Goal: Information Seeking & Learning: Learn about a topic

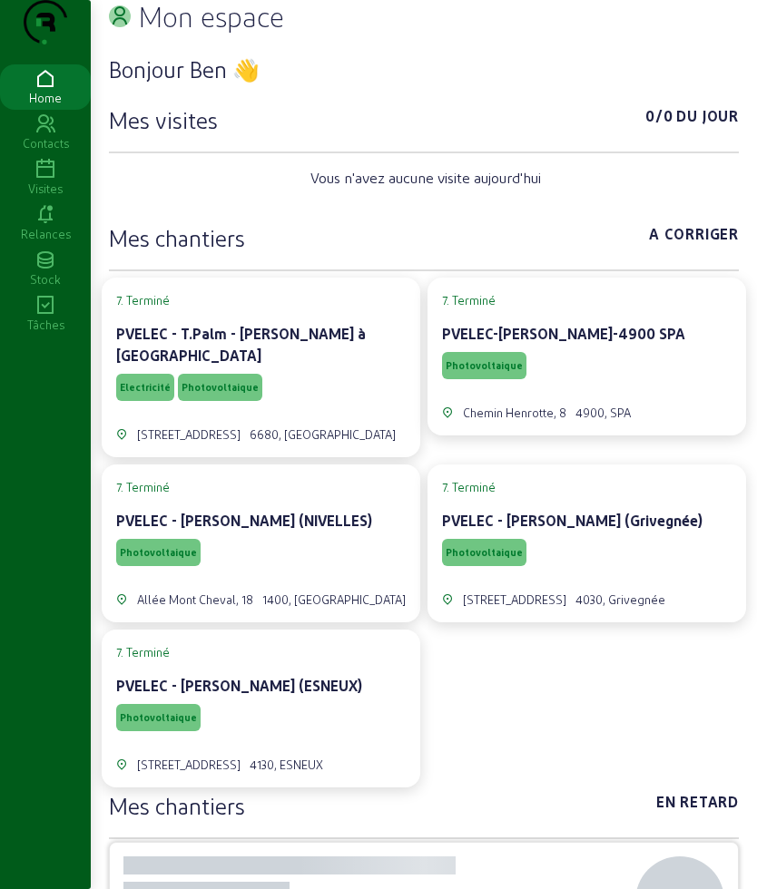
click at [54, 191] on link "Visites" at bounding box center [45, 177] width 91 height 45
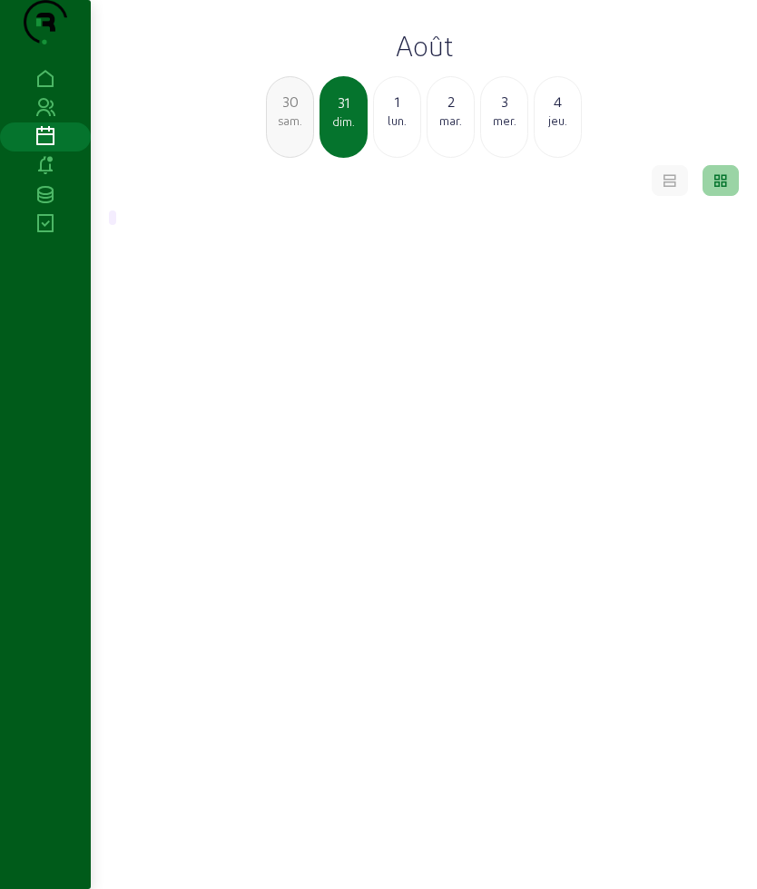
click at [394, 129] on div "lun." at bounding box center [397, 121] width 46 height 16
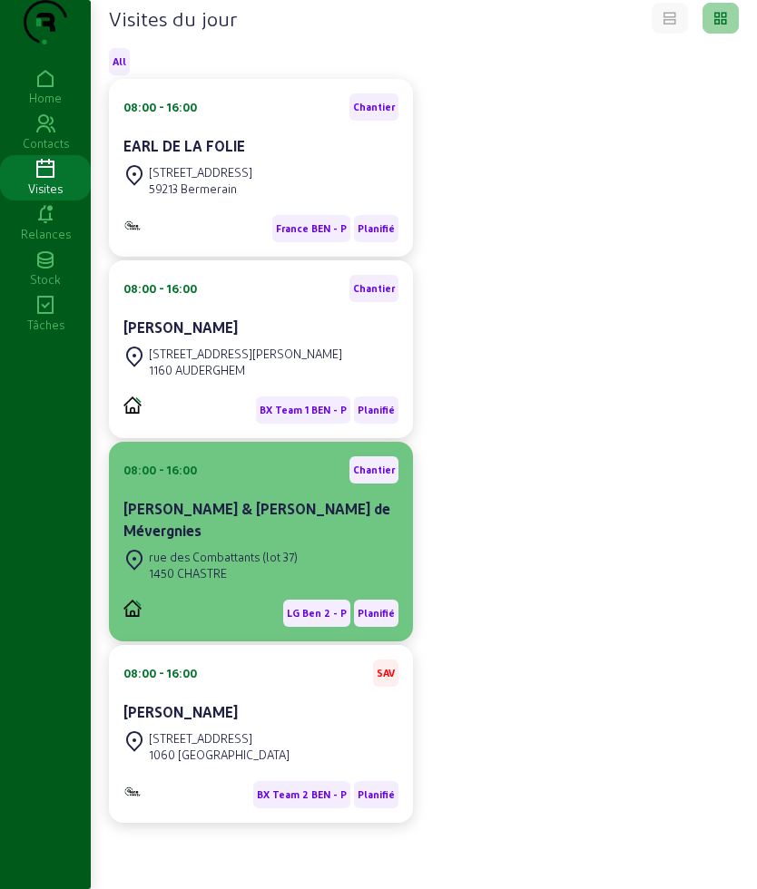
scroll to position [215, 0]
click at [258, 524] on div "[PERSON_NAME] & [PERSON_NAME] de Mévergnies" at bounding box center [260, 520] width 275 height 44
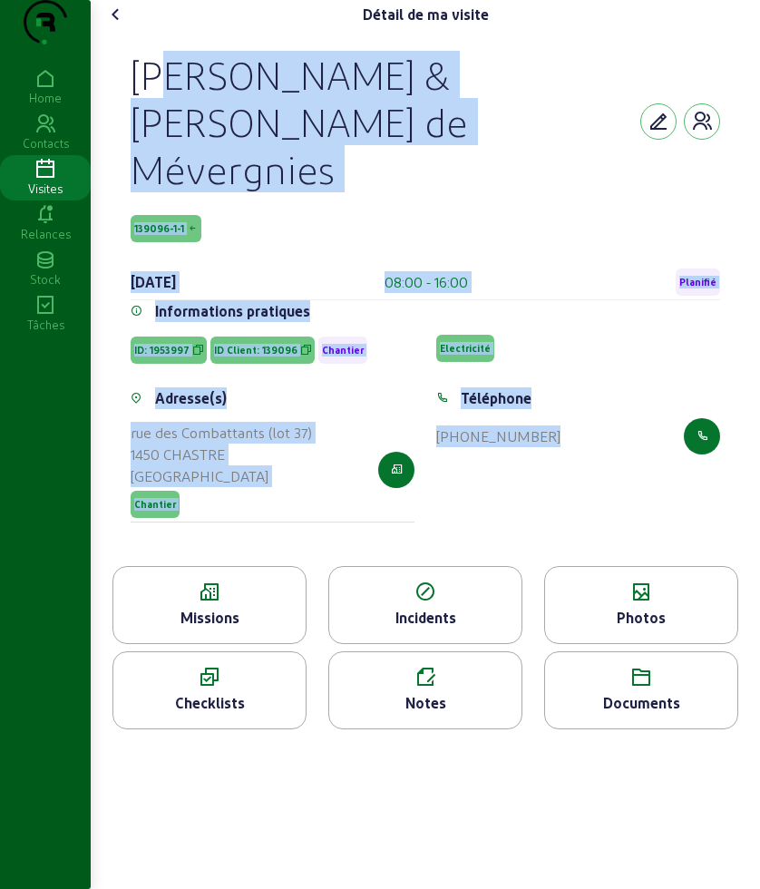
drag, startPoint x: 134, startPoint y: 103, endPoint x: 632, endPoint y: 446, distance: 604.1
click at [632, 446] on cam-empty "[PERSON_NAME] & [PERSON_NAME] de Mévergnies 139096-1-1 [DATE] 08:00 - 16:00 Pla…" at bounding box center [426, 298] width 590 height 494
copy cam-empty "[PERSON_NAME] & [PERSON_NAME] de Mévergnies 139096-1-1 [DATE] 08:00 - 16:00 Pla…"
click at [206, 582] on icon at bounding box center [209, 593] width 192 height 22
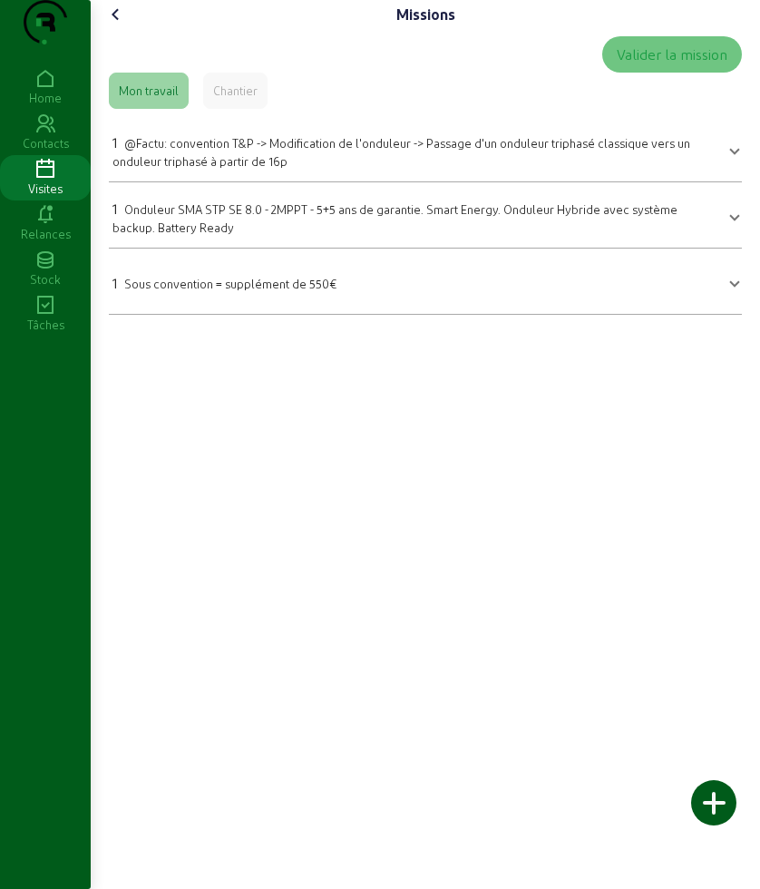
click at [233, 99] on div "Chantier" at bounding box center [235, 91] width 44 height 16
click at [162, 99] on div "Mon travail" at bounding box center [149, 91] width 60 height 16
click at [245, 99] on div "Chantier" at bounding box center [235, 91] width 44 height 16
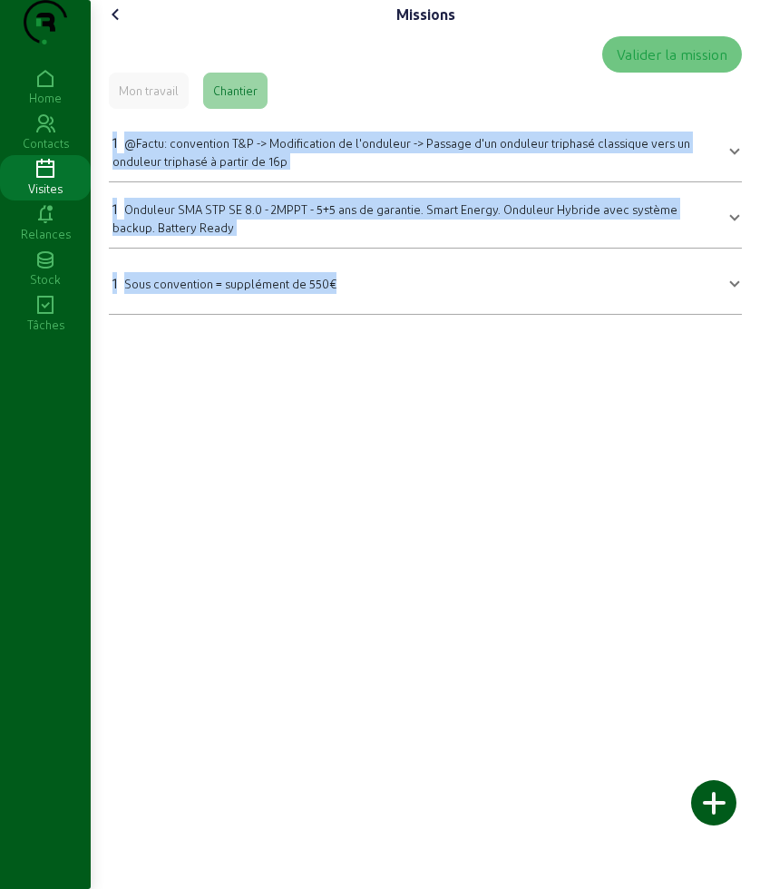
drag, startPoint x: 112, startPoint y: 167, endPoint x: 343, endPoint y: 347, distance: 293.0
click at [343, 322] on div "Valider la mission Mon travail Chantier 1 @Factu: convention T&P -> Modificatio…" at bounding box center [426, 175] width 648 height 293
copy mat-accordion "1 @Factu: convention T&P -> Modification de l'onduleur -> Passage d'un onduleur…"
click at [238, 322] on div "Valider la mission Mon travail Chantier 1 @Factu: convention T&P -> Modificatio…" at bounding box center [426, 175] width 648 height 293
click at [131, 29] on cam-font-icon at bounding box center [116, 14] width 29 height 29
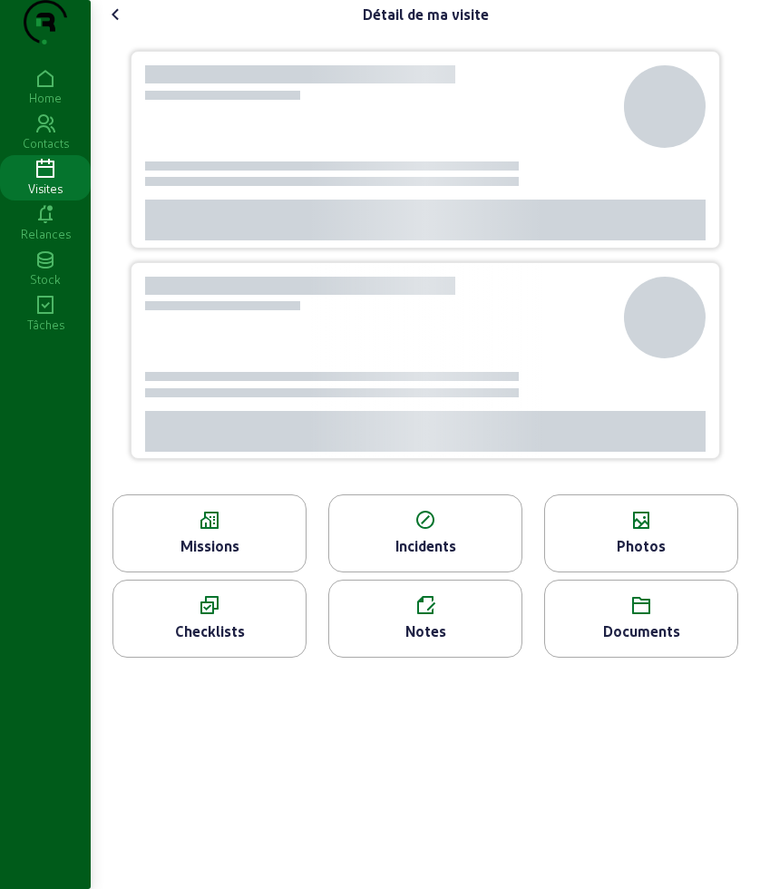
click at [113, 25] on icon at bounding box center [116, 15] width 22 height 22
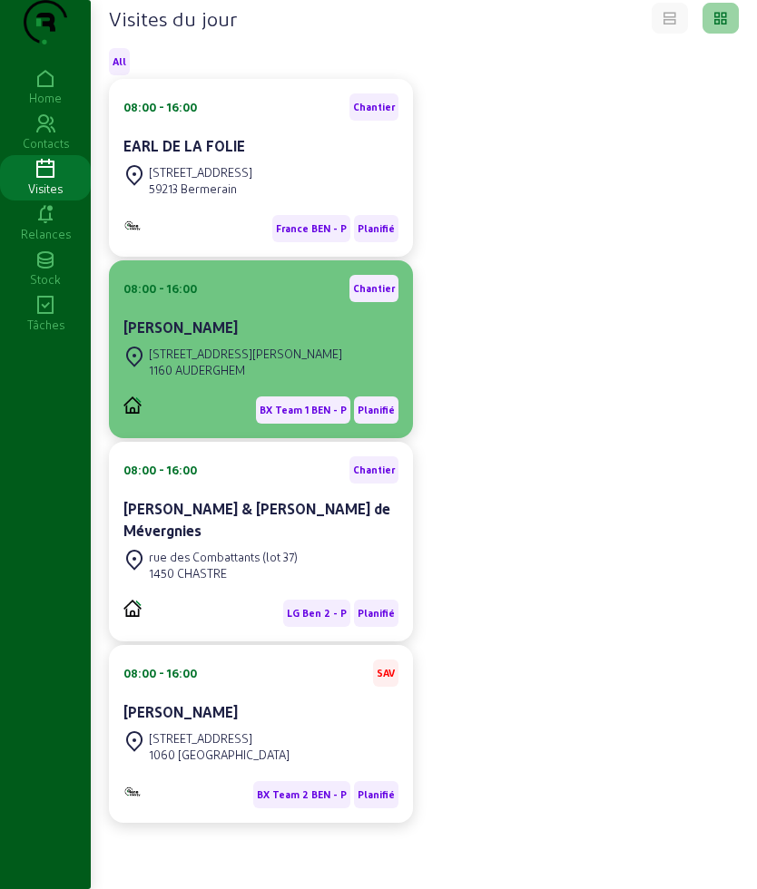
scroll to position [215, 0]
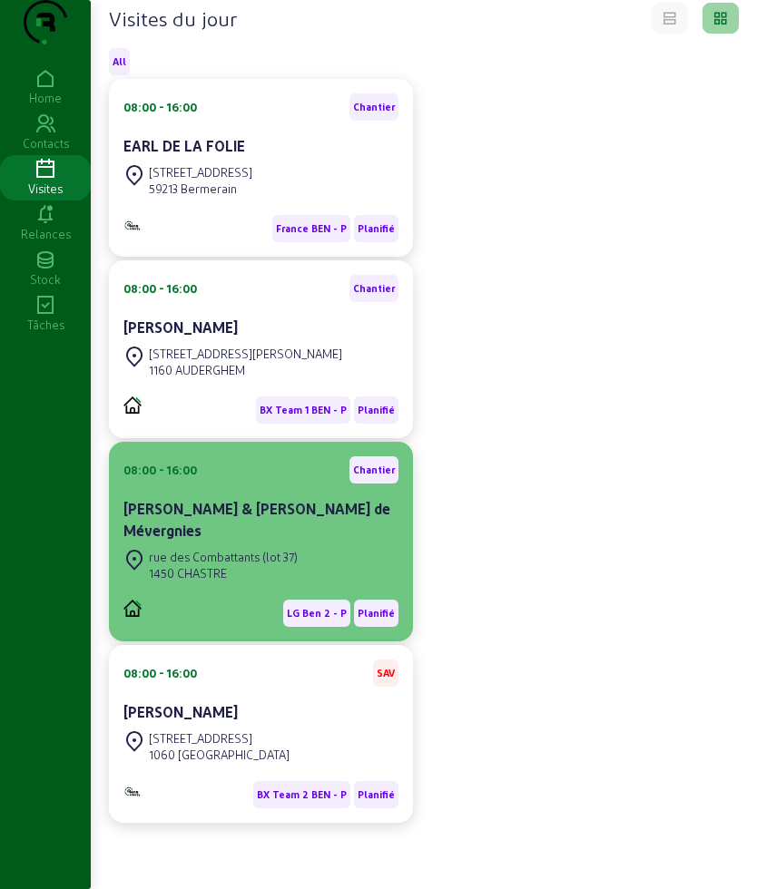
click at [279, 522] on div "[PERSON_NAME] & [PERSON_NAME] de Mévergnies" at bounding box center [260, 520] width 275 height 44
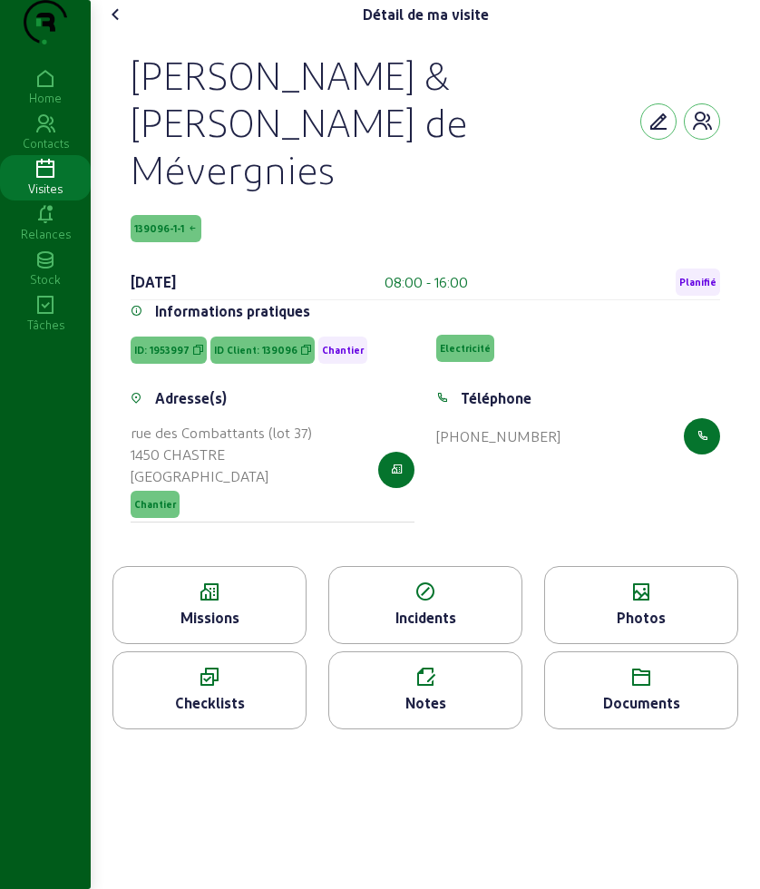
click at [650, 607] on div "Photos" at bounding box center [641, 618] width 192 height 22
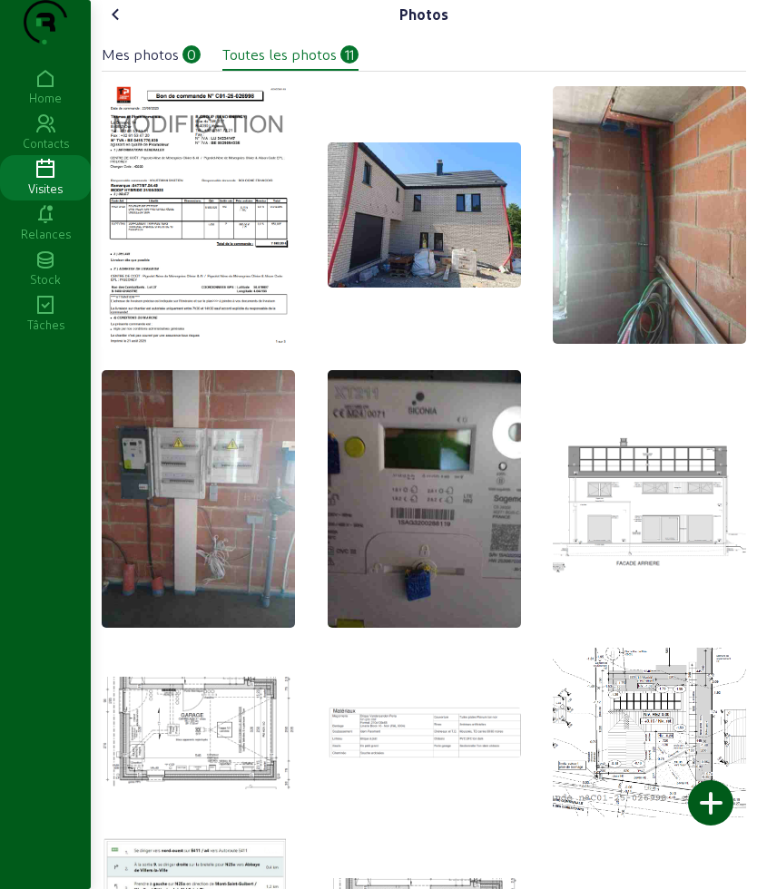
click at [196, 199] on img at bounding box center [198, 214] width 193 height 271
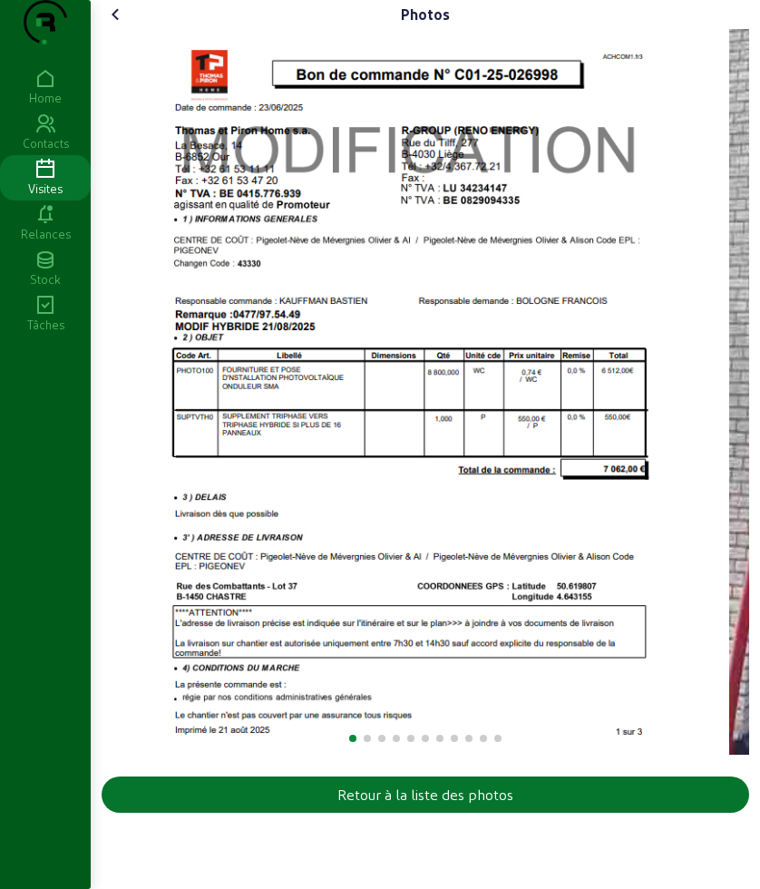
click at [278, 402] on img "1 / 11" at bounding box center [409, 392] width 516 height 726
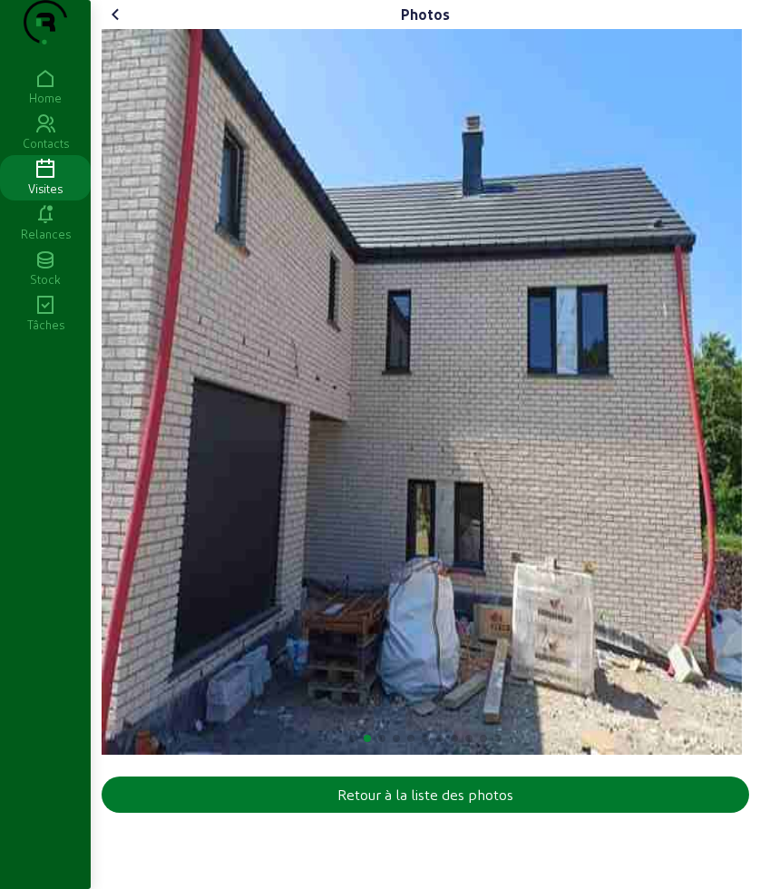
click at [458, 806] on div "Retour à la liste des photos" at bounding box center [426, 795] width 176 height 22
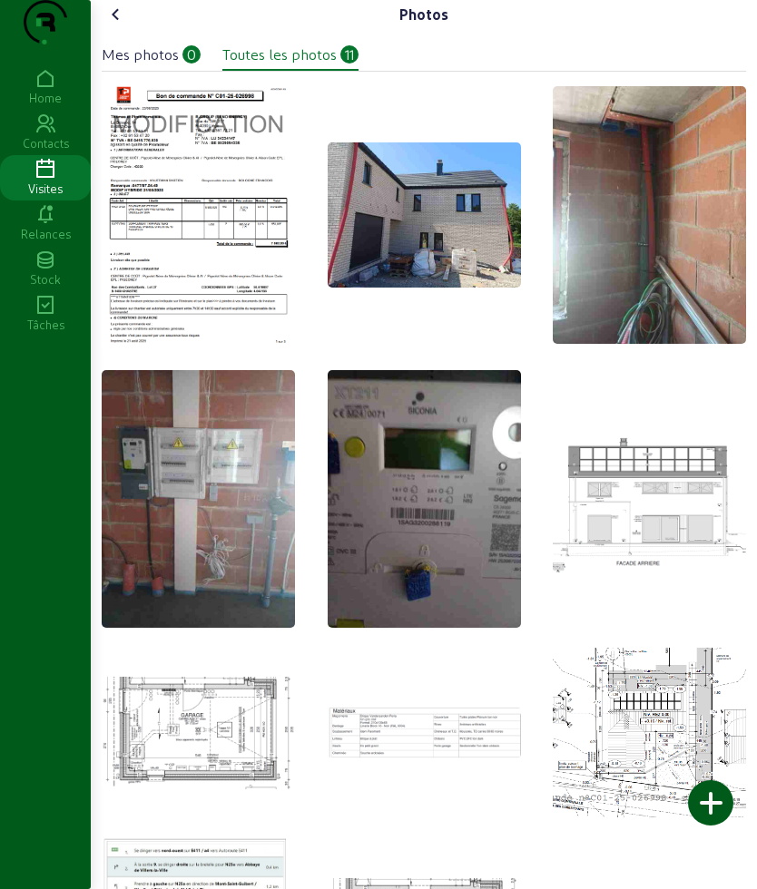
click at [127, 25] on icon at bounding box center [116, 15] width 22 height 22
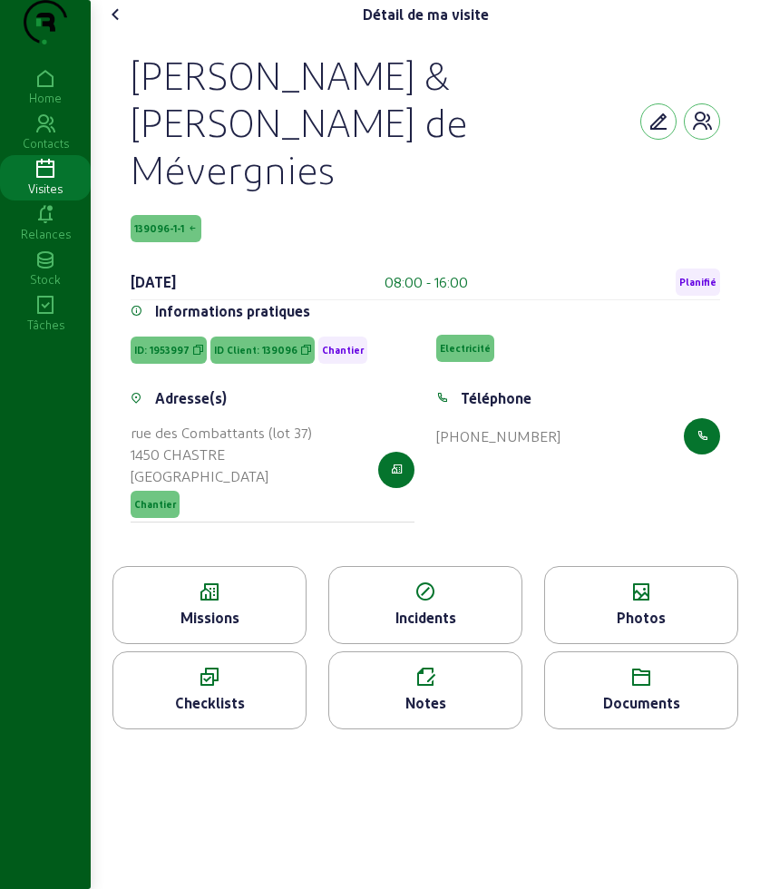
click at [600, 700] on div "Documents" at bounding box center [641, 703] width 192 height 22
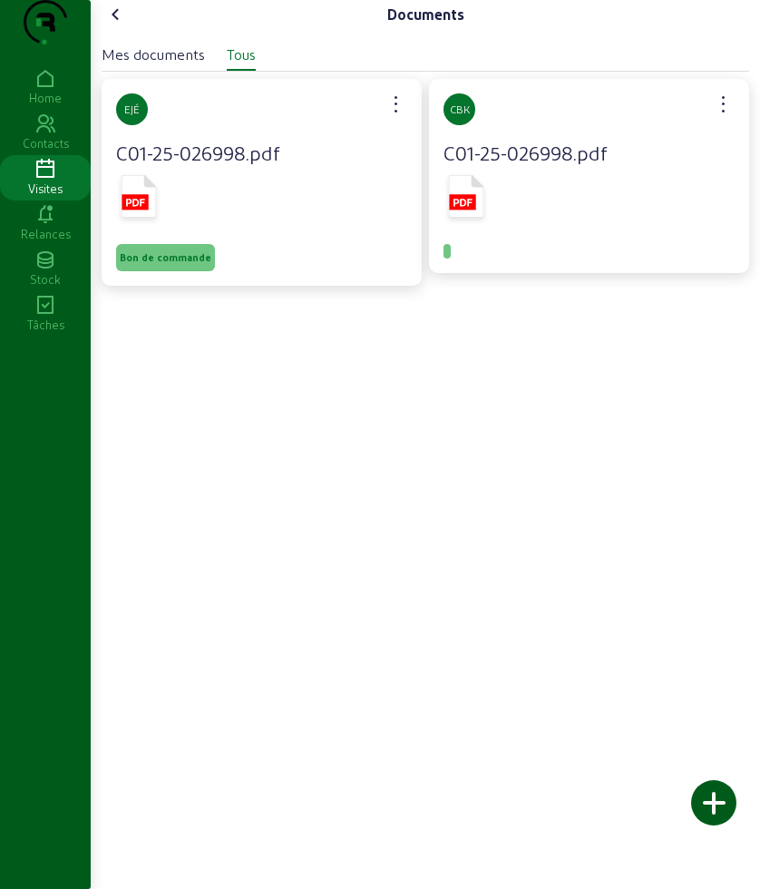
click at [146, 218] on icon at bounding box center [139, 196] width 35 height 43
click at [118, 25] on icon at bounding box center [116, 15] width 22 height 22
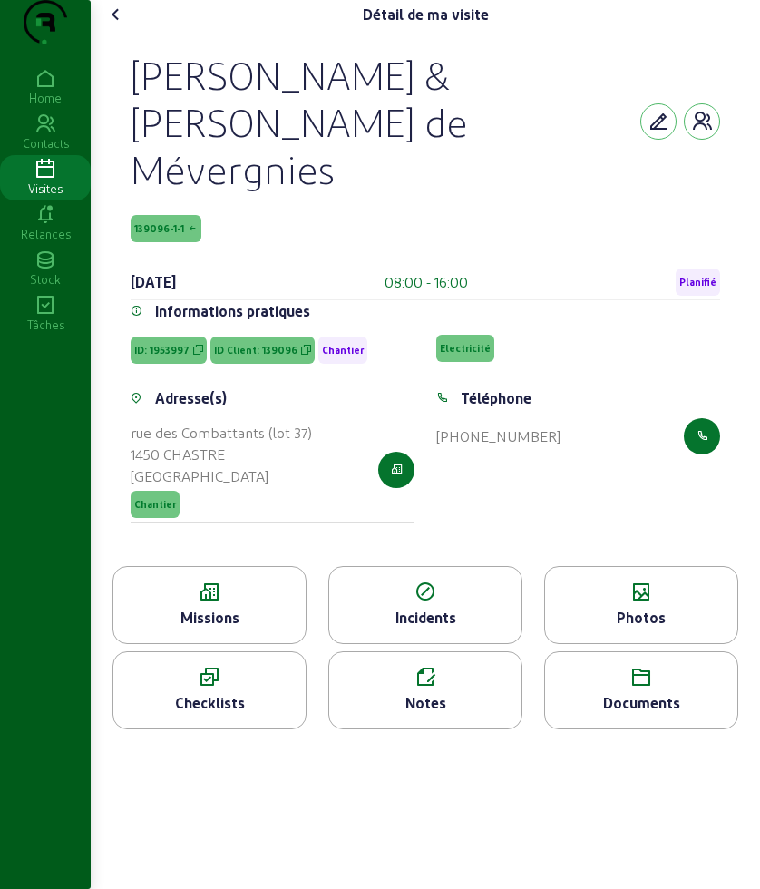
click at [118, 25] on icon at bounding box center [116, 15] width 22 height 22
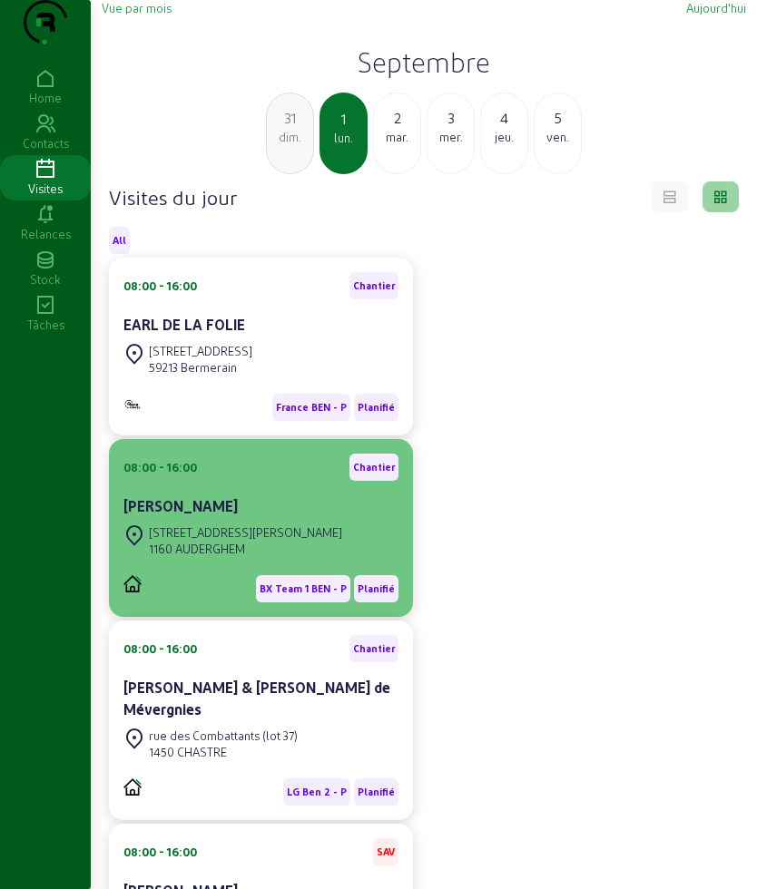
click at [238, 515] on cam-card-title "[PERSON_NAME]" at bounding box center [180, 505] width 114 height 17
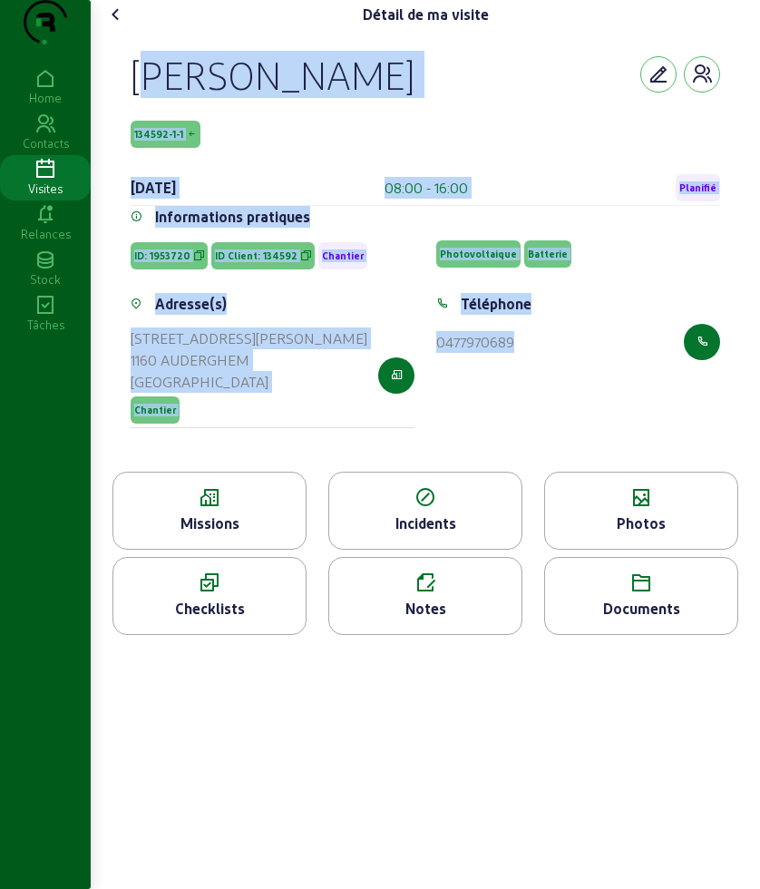
drag, startPoint x: 127, startPoint y: 110, endPoint x: 654, endPoint y: 425, distance: 614.1
click at [654, 425] on div "[PERSON_NAME] 134592-1-1 [DATE] 08:00 - 16:00 Planifié Informations pratiques I…" at bounding box center [425, 250] width 633 height 443
copy cam-empty "[PERSON_NAME] 134592-1-1 [DATE] 08:00 - 16:00 Planifié Informations pratiques I…"
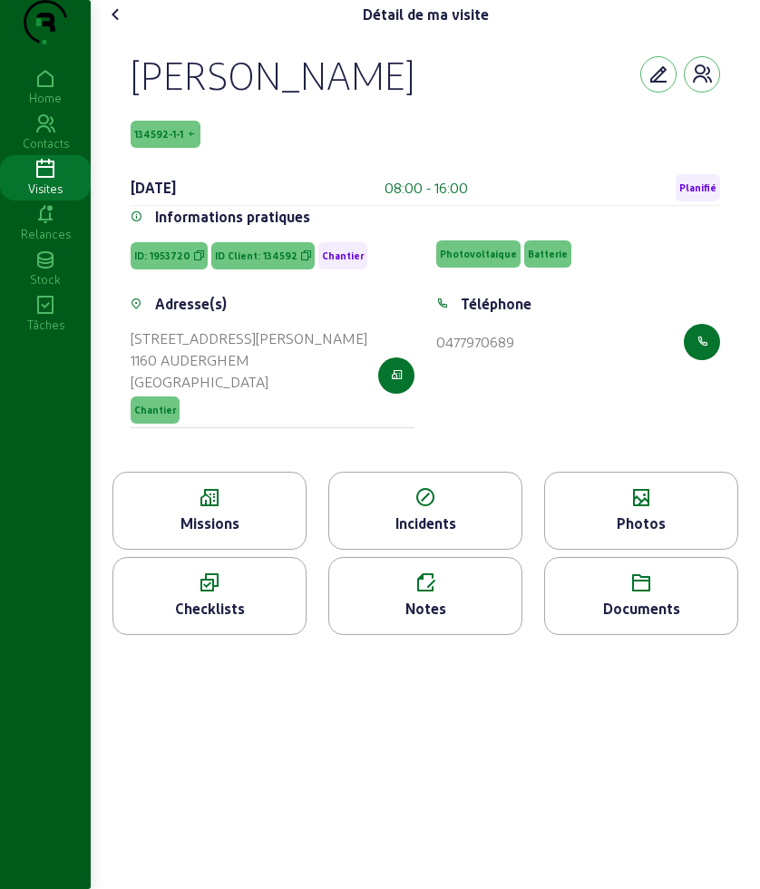
click at [191, 509] on icon at bounding box center [209, 498] width 192 height 22
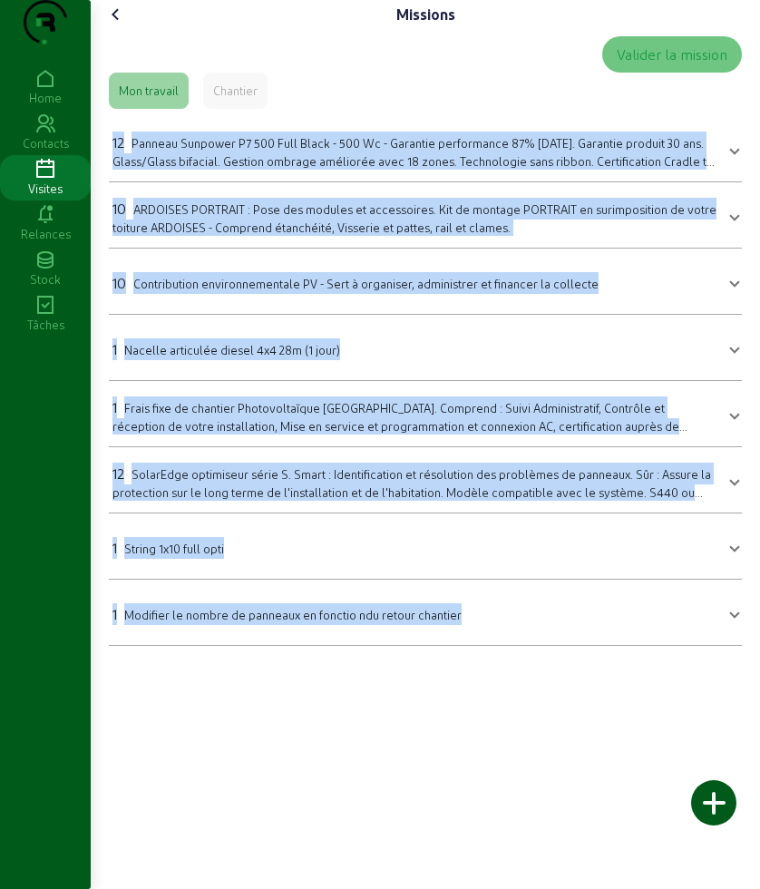
drag, startPoint x: 110, startPoint y: 157, endPoint x: 585, endPoint y: 691, distance: 715.4
click at [585, 661] on div "Missions Valider la mission Mon travail Chantier 12 Panneau Sunpower P7 500 Ful…" at bounding box center [426, 330] width 670 height 661
copy mat-accordion "72 Loremip Dolorsit A0 808 Cons Adipi - 528 El - Seddoeiu temporincid 25% utlab…"
click at [117, 25] on icon at bounding box center [116, 15] width 22 height 22
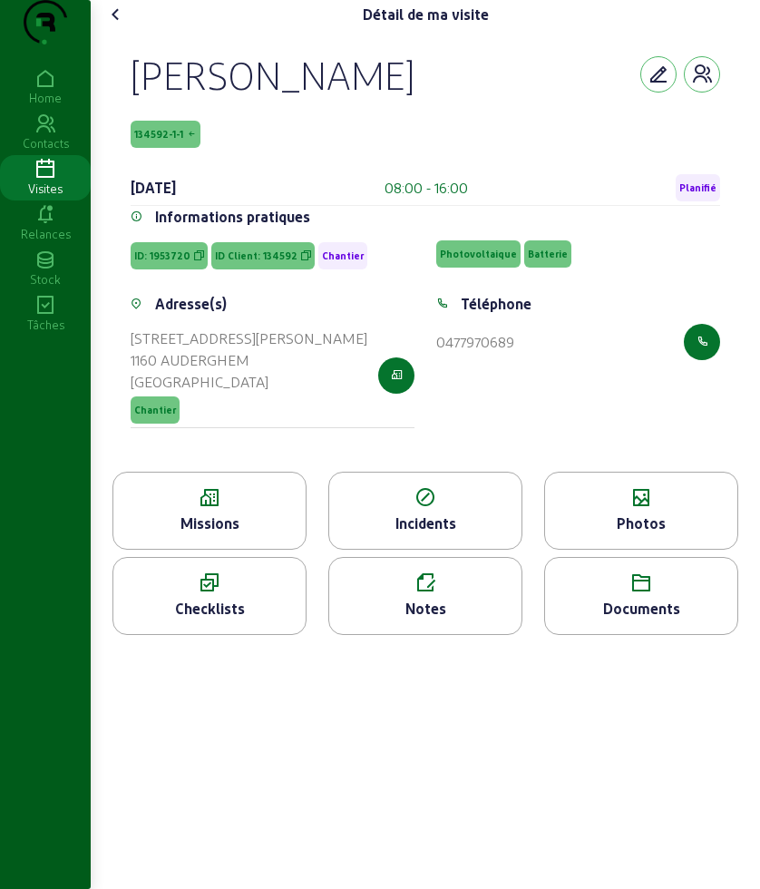
click at [672, 509] on icon at bounding box center [641, 498] width 192 height 22
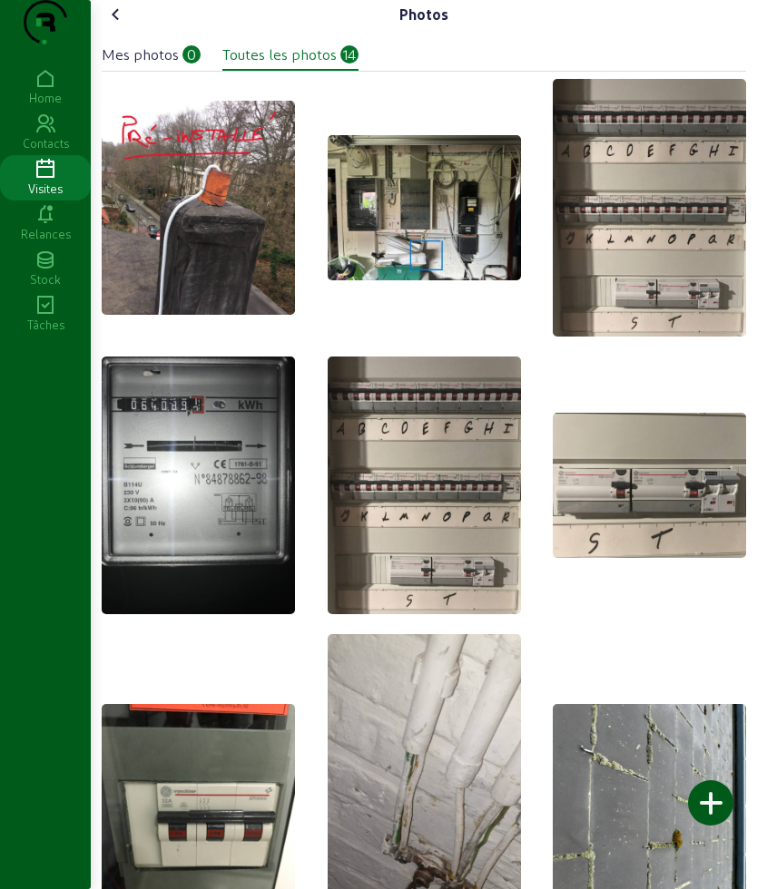
click at [106, 29] on cam-font-icon at bounding box center [116, 14] width 29 height 29
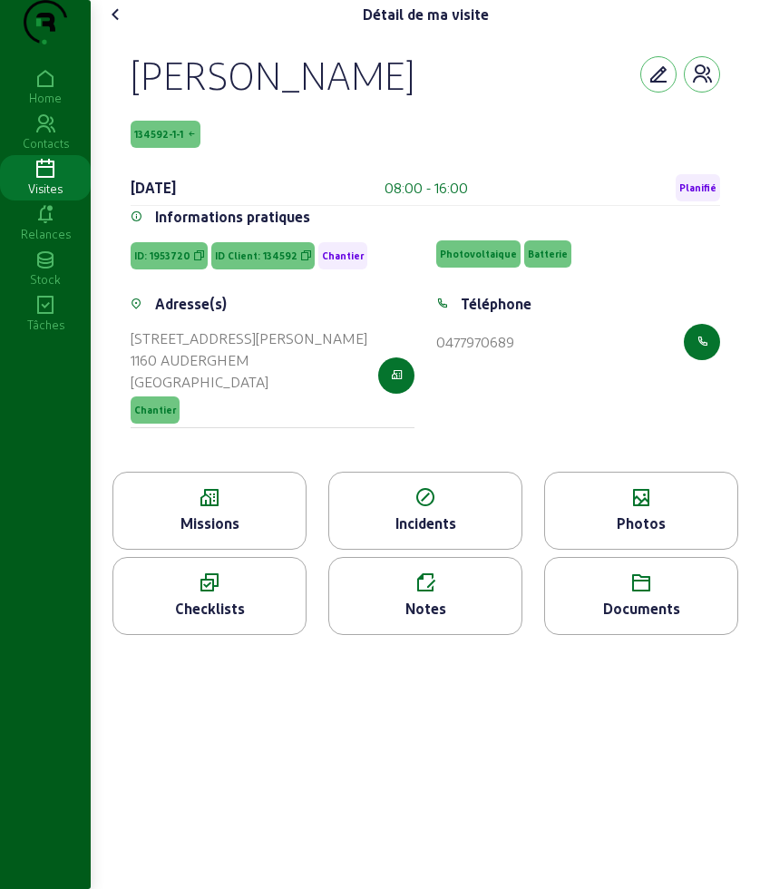
click at [661, 620] on div "Documents" at bounding box center [641, 609] width 192 height 22
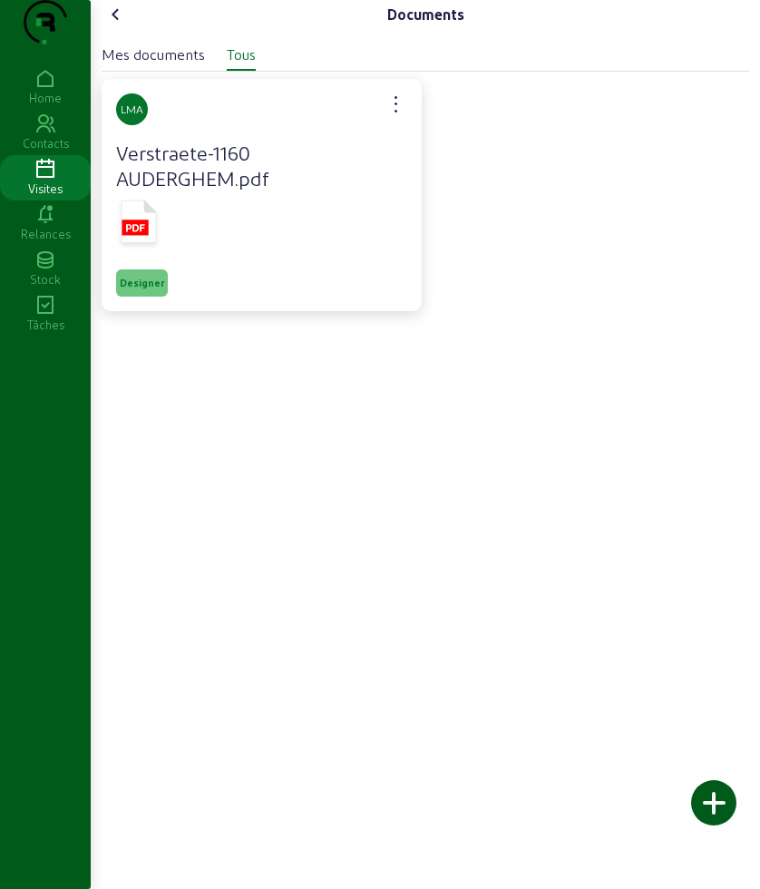
click at [146, 243] on icon at bounding box center [139, 222] width 35 height 43
drag, startPoint x: 268, startPoint y: 515, endPoint x: 247, endPoint y: 456, distance: 61.7
click at [268, 515] on div "Documents Mes documents Tous LMA Verstraete-1160 AUDERGHEM.pdf Designer" at bounding box center [426, 444] width 670 height 889
click at [122, 29] on div "Documents Mes documents Tous LMA Verstraete-1160 AUDERGHEM.pdf Designer" at bounding box center [426, 170] width 670 height 340
click at [123, 25] on icon at bounding box center [116, 15] width 22 height 22
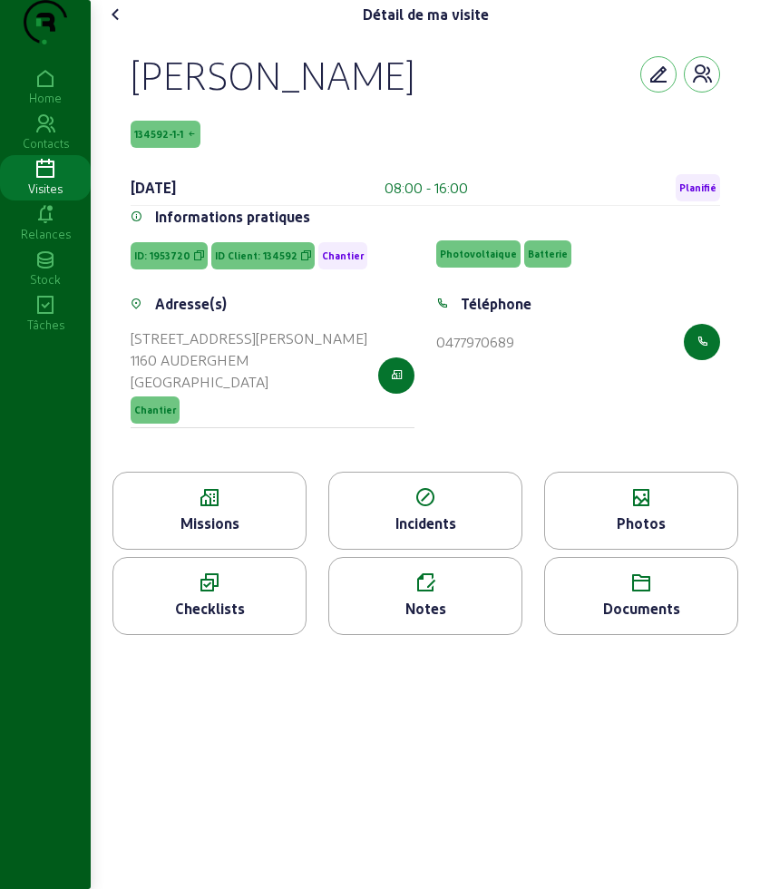
click at [123, 25] on icon at bounding box center [116, 15] width 22 height 22
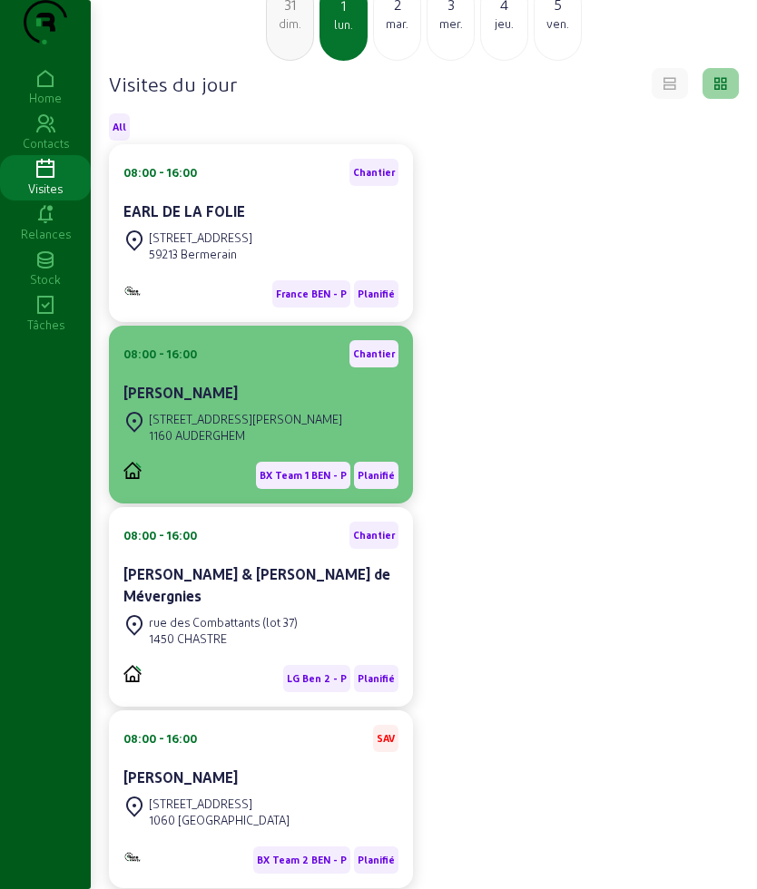
scroll to position [215, 0]
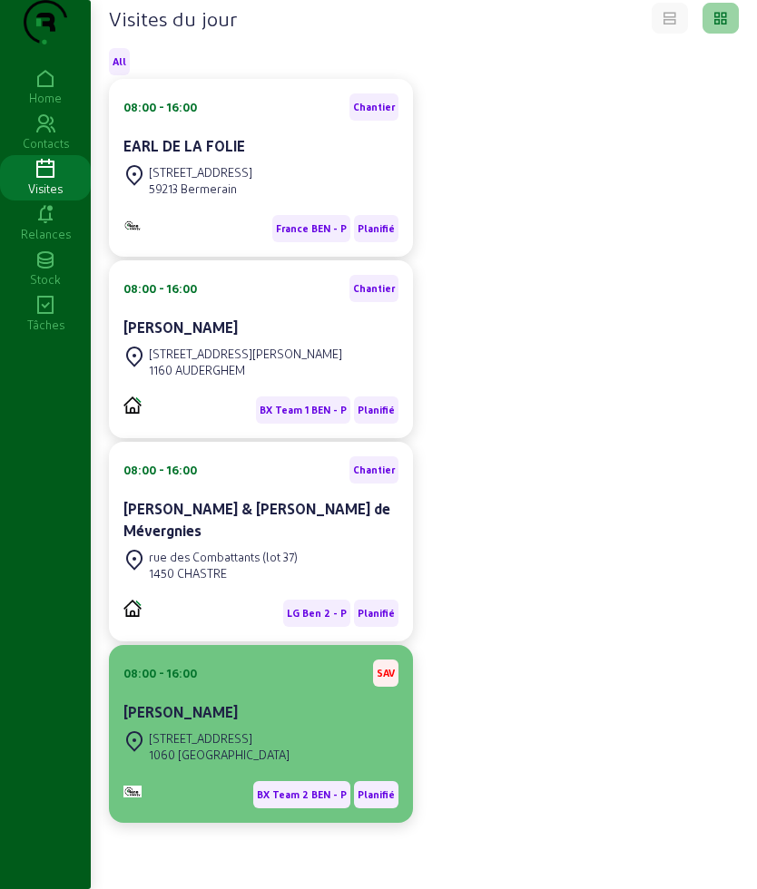
click at [270, 735] on div "[STREET_ADDRESS]" at bounding box center [260, 747] width 275 height 40
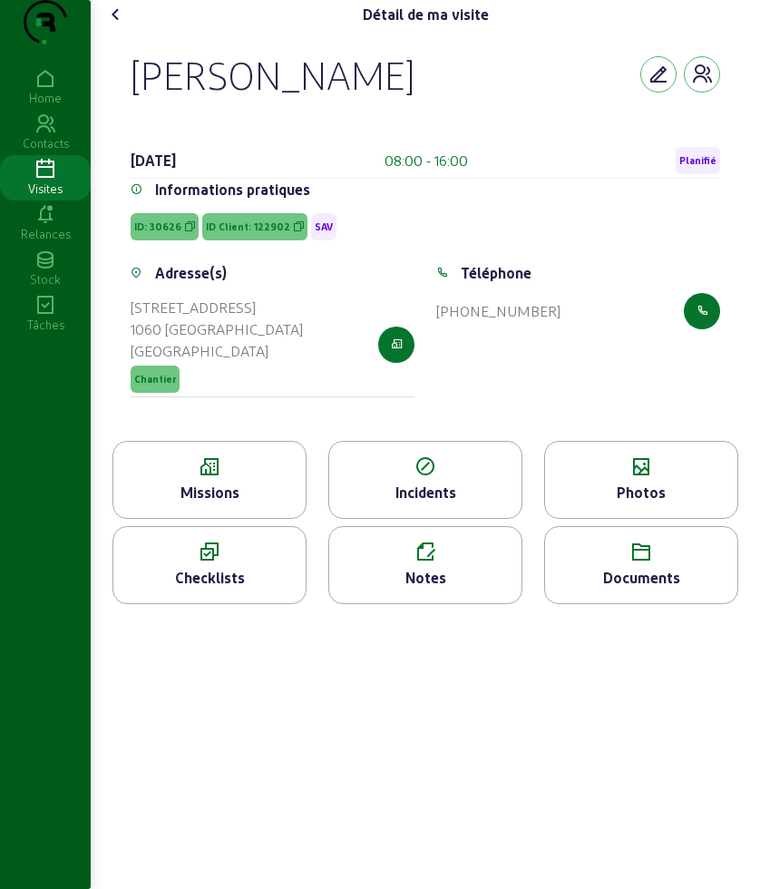
drag, startPoint x: 123, startPoint y: 109, endPoint x: 572, endPoint y: 409, distance: 540.3
click at [572, 409] on div "[PERSON_NAME] [DATE] 08:00 - 16:00 Planifié Informations pratiques ID: 30626 ID…" at bounding box center [425, 235] width 633 height 412
copy cam-empty "[PERSON_NAME] [DATE] 08:00 - 16:00 Planifié Informations pratiques ID: 30626 ID…"
click at [172, 478] on icon at bounding box center [209, 467] width 192 height 22
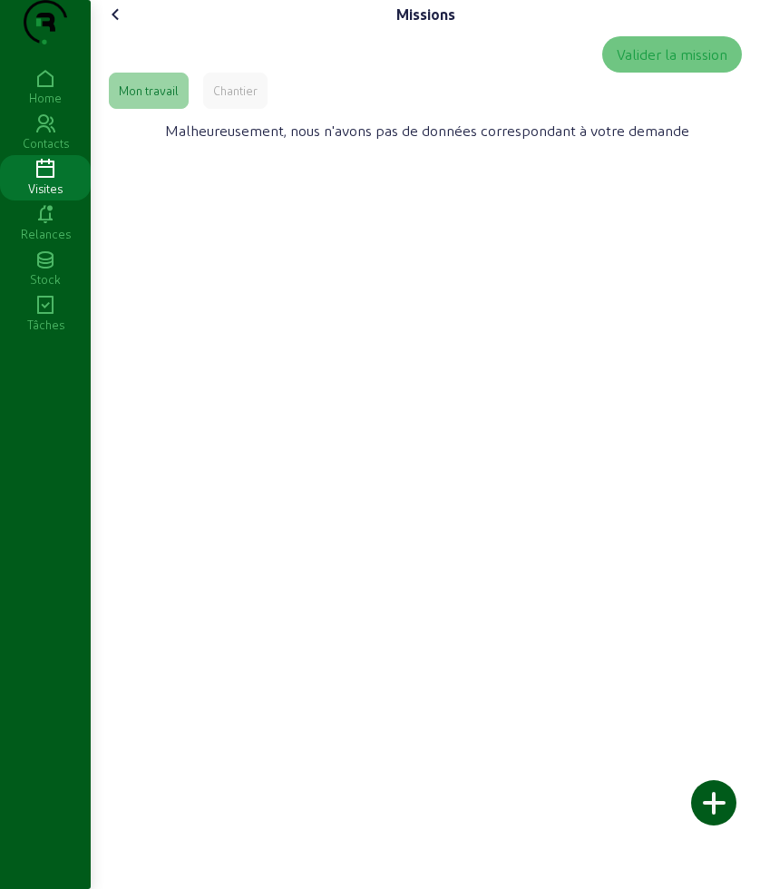
click at [232, 99] on div "Chantier" at bounding box center [235, 91] width 44 height 16
click at [141, 99] on div "Mon travail" at bounding box center [149, 91] width 60 height 16
click at [123, 25] on icon at bounding box center [116, 15] width 22 height 22
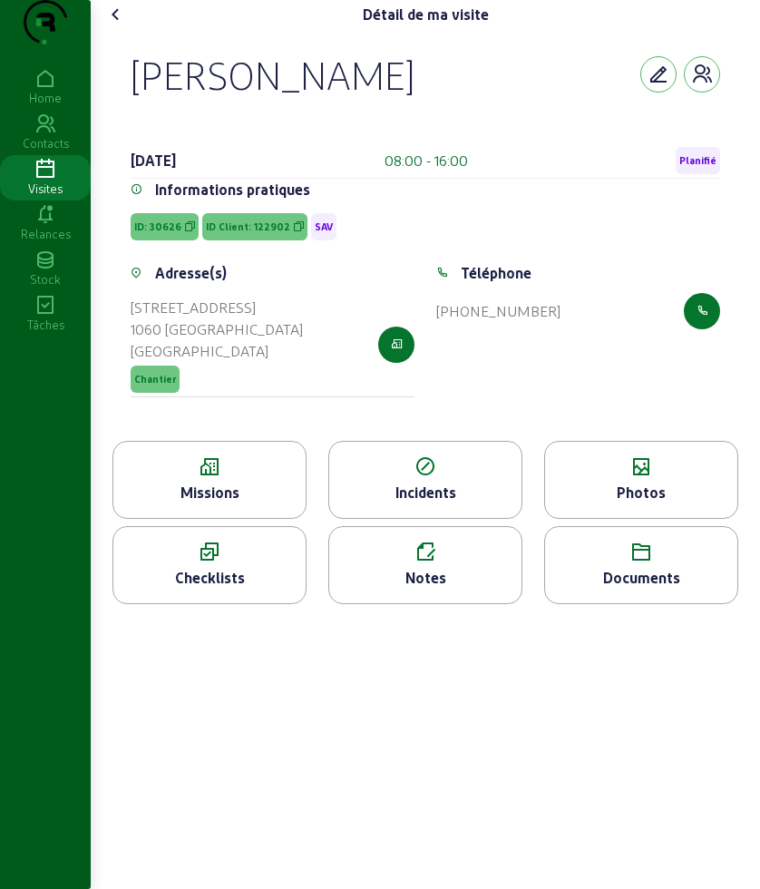
click at [577, 478] on icon at bounding box center [641, 467] width 192 height 22
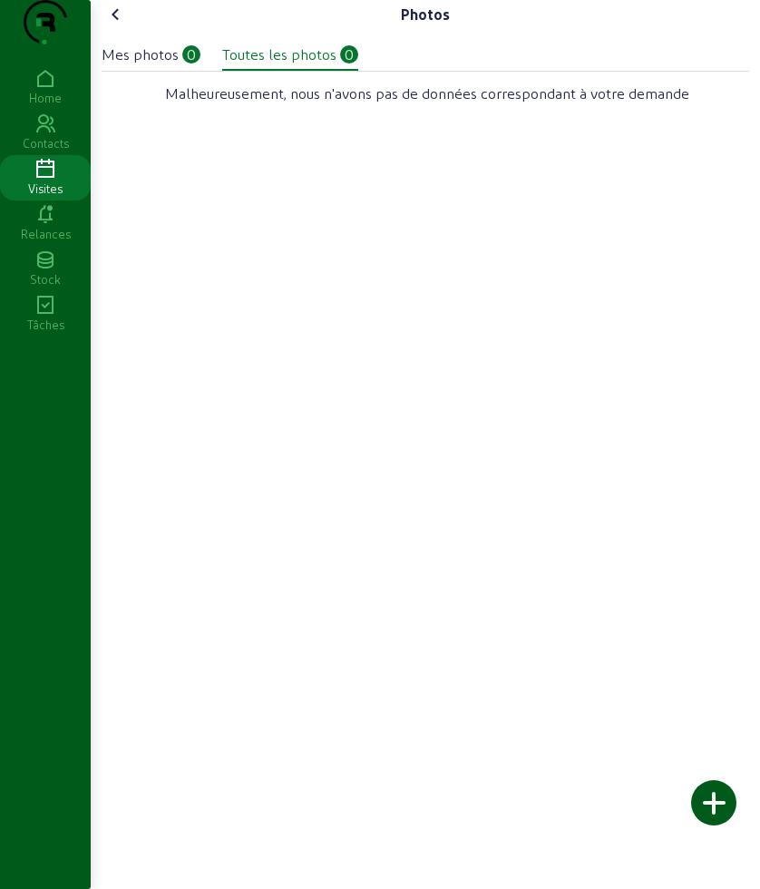
drag, startPoint x: 156, startPoint y: 94, endPoint x: 246, endPoint y: 93, distance: 89.9
click at [156, 65] on div "Mes photos" at bounding box center [140, 55] width 77 height 22
click at [268, 65] on div "Toutes les photos" at bounding box center [279, 55] width 114 height 22
click at [130, 29] on cam-font-icon at bounding box center [116, 14] width 29 height 29
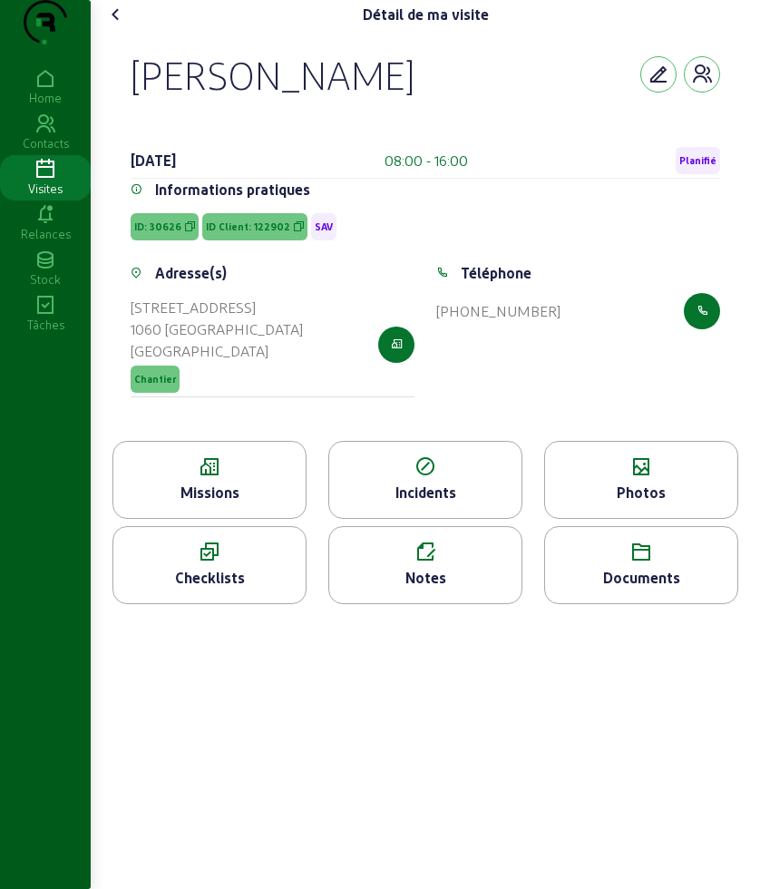
click at [115, 25] on icon at bounding box center [116, 15] width 22 height 22
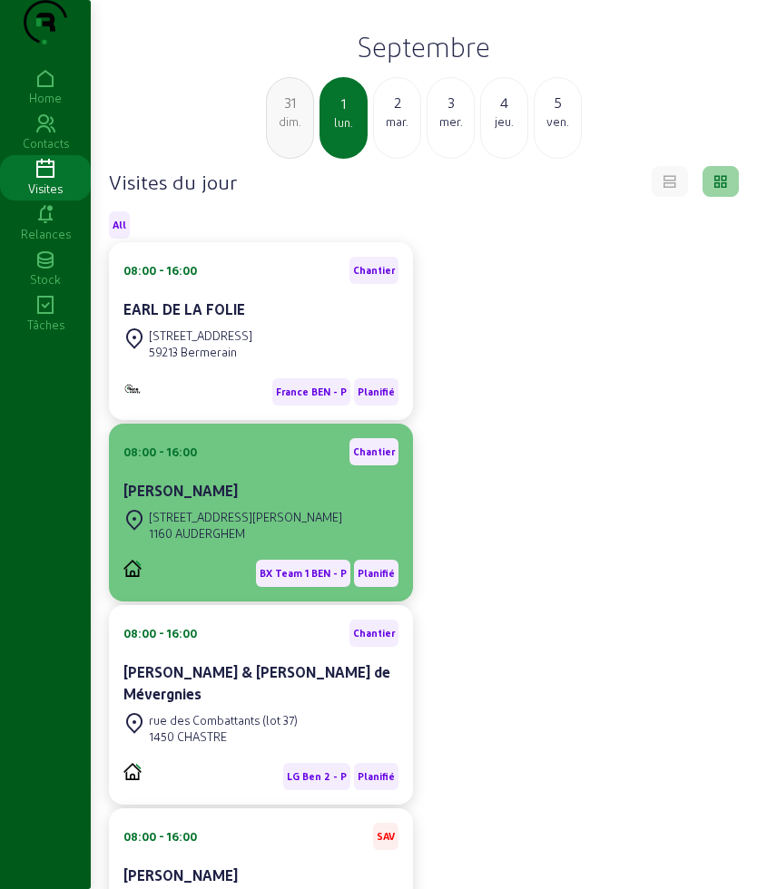
scroll to position [215, 0]
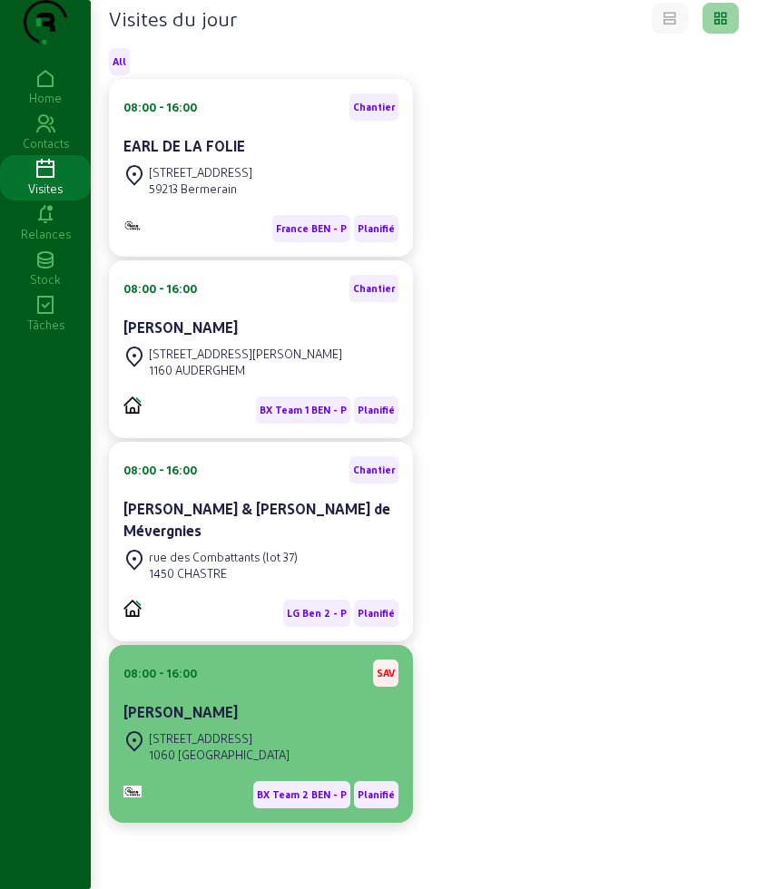
click at [296, 781] on span "BX Team 2 BEN - P" at bounding box center [301, 794] width 97 height 27
click at [288, 743] on div "[STREET_ADDRESS]" at bounding box center [260, 747] width 275 height 40
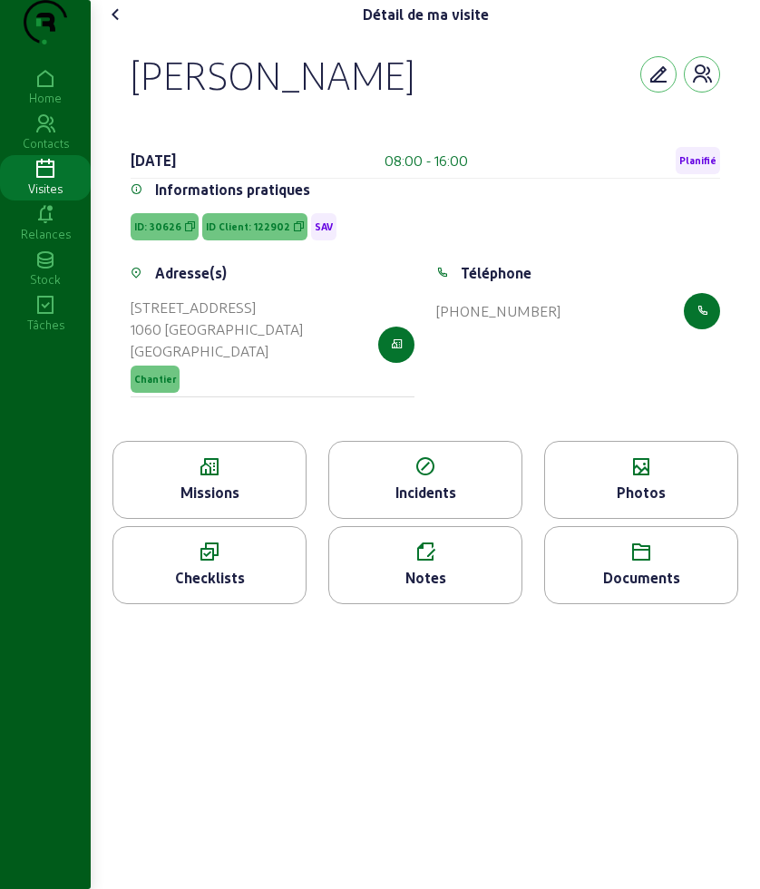
click at [195, 478] on icon at bounding box center [209, 467] width 192 height 22
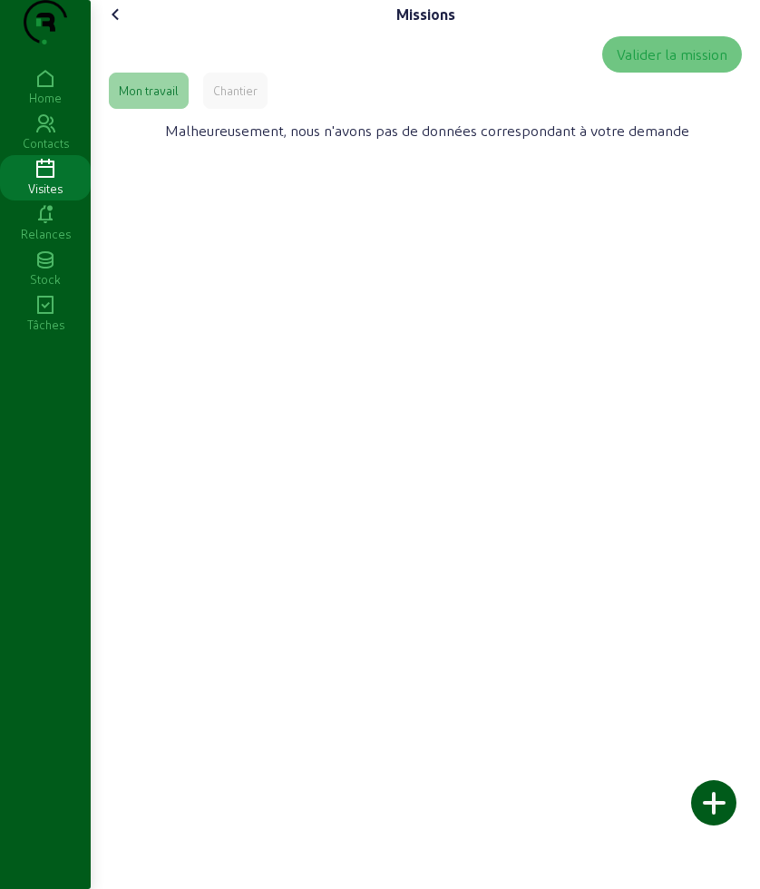
click at [247, 99] on div "Chantier" at bounding box center [235, 91] width 44 height 16
click at [170, 109] on div "Mon travail" at bounding box center [149, 91] width 80 height 36
click at [201, 109] on div "Mon travail Chantier" at bounding box center [425, 91] width 633 height 36
click at [116, 25] on icon at bounding box center [116, 15] width 22 height 22
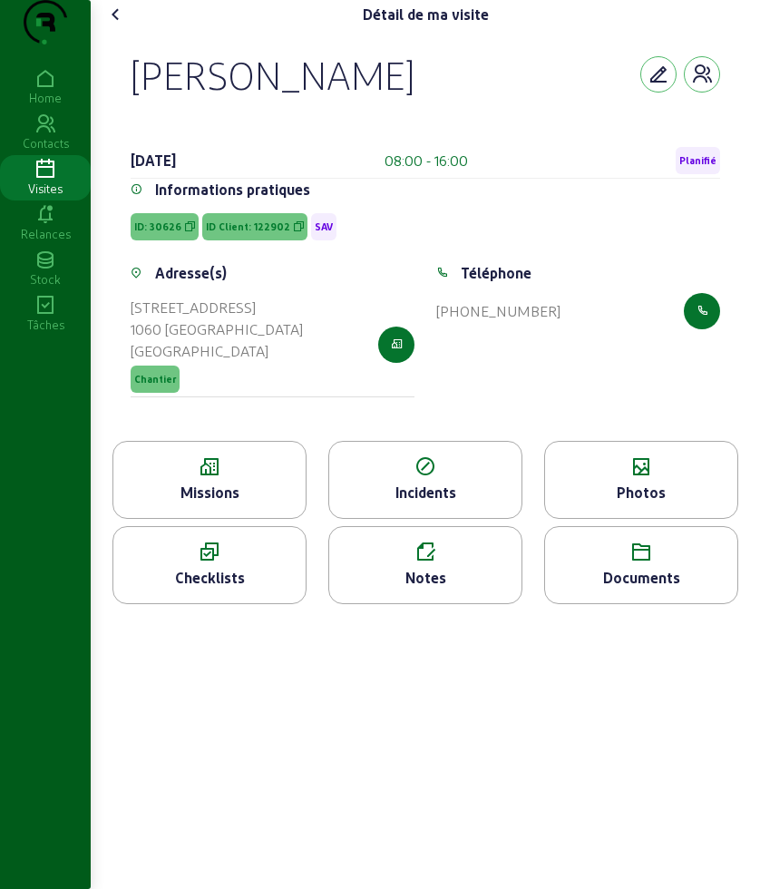
click at [638, 478] on icon at bounding box center [641, 467] width 192 height 22
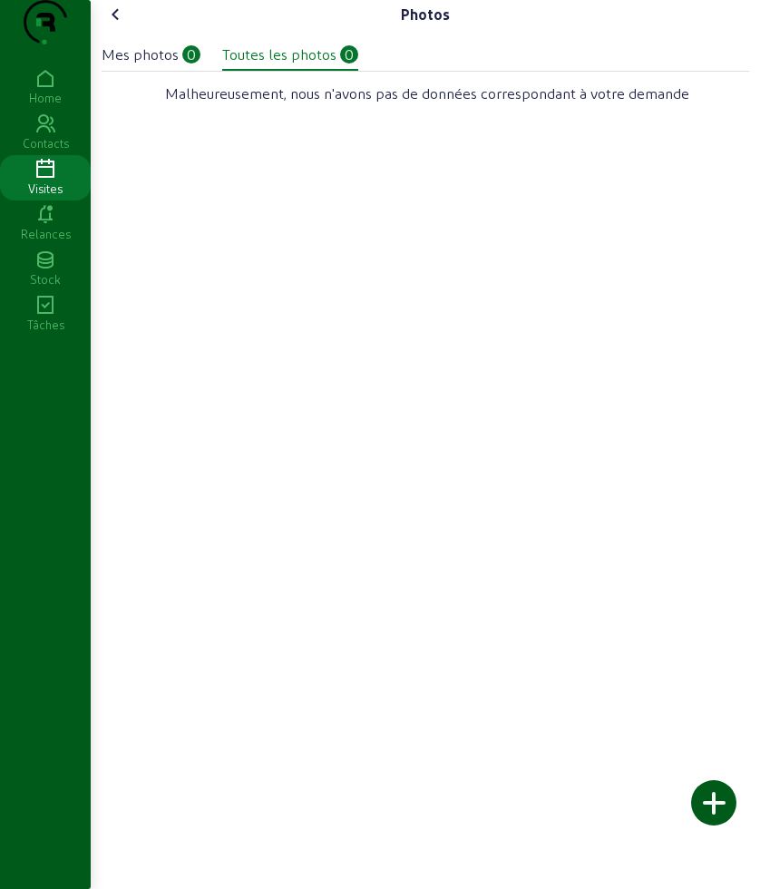
click at [131, 29] on cam-font-icon at bounding box center [116, 14] width 29 height 29
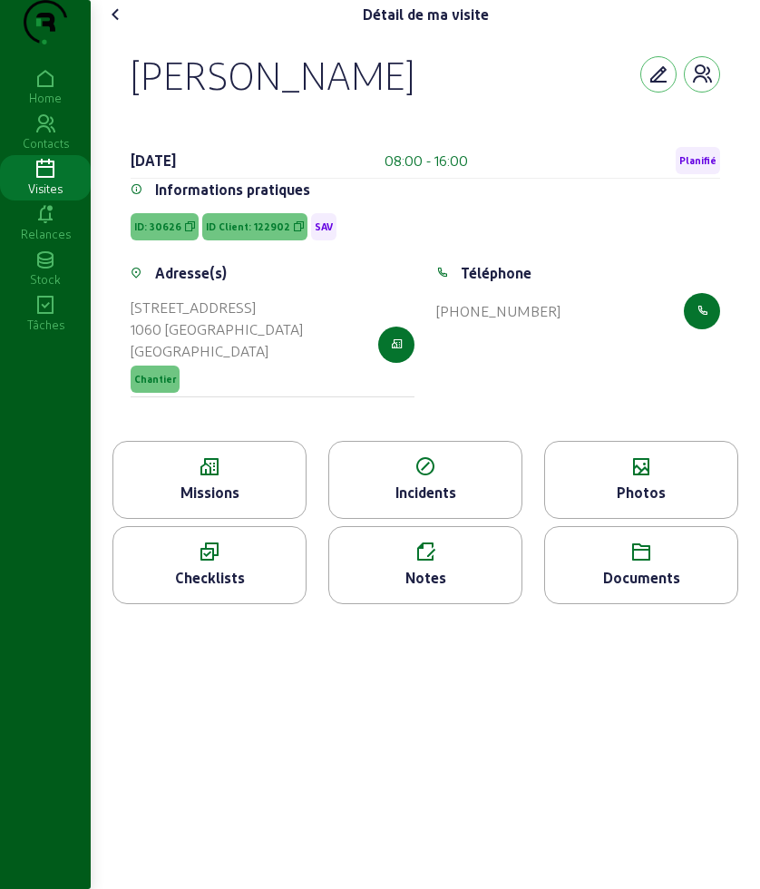
click at [441, 589] on div "Notes" at bounding box center [425, 578] width 192 height 22
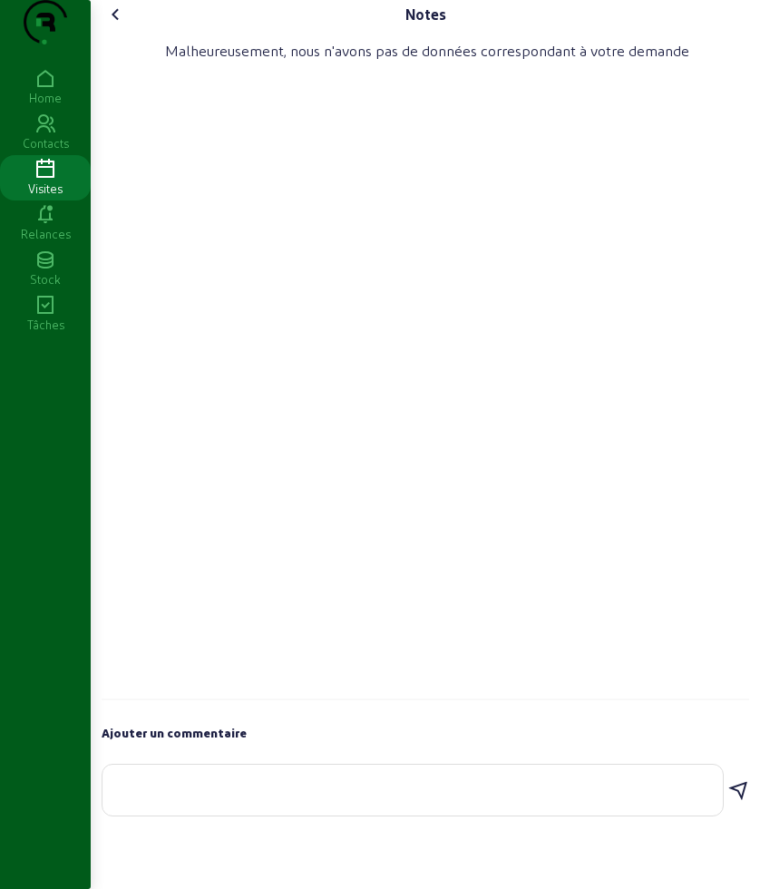
click at [122, 25] on icon at bounding box center [116, 15] width 22 height 22
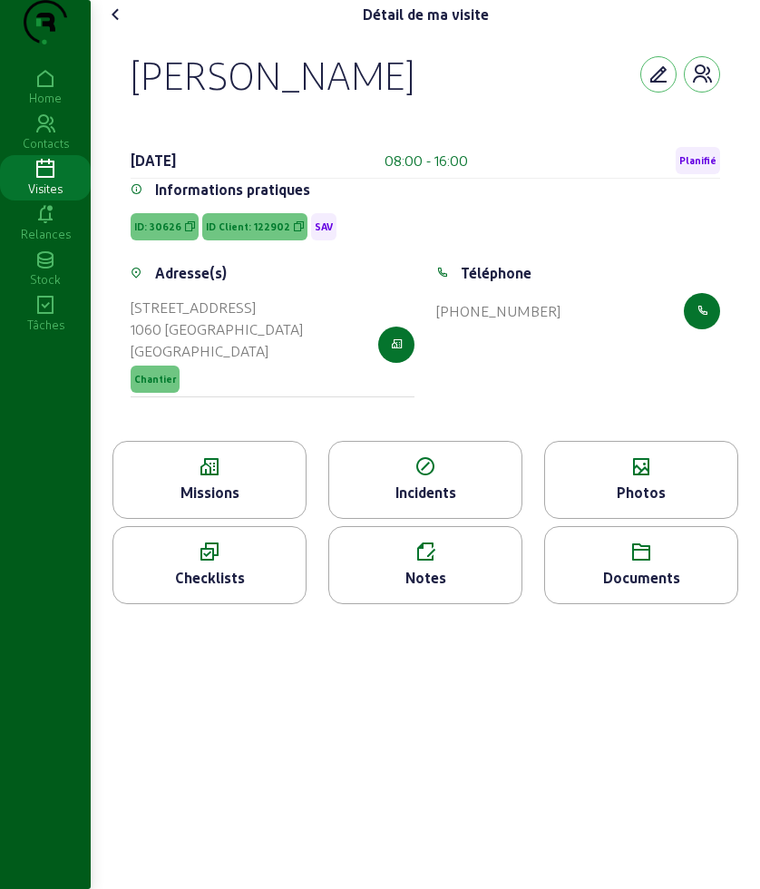
click at [628, 564] on icon at bounding box center [641, 553] width 192 height 22
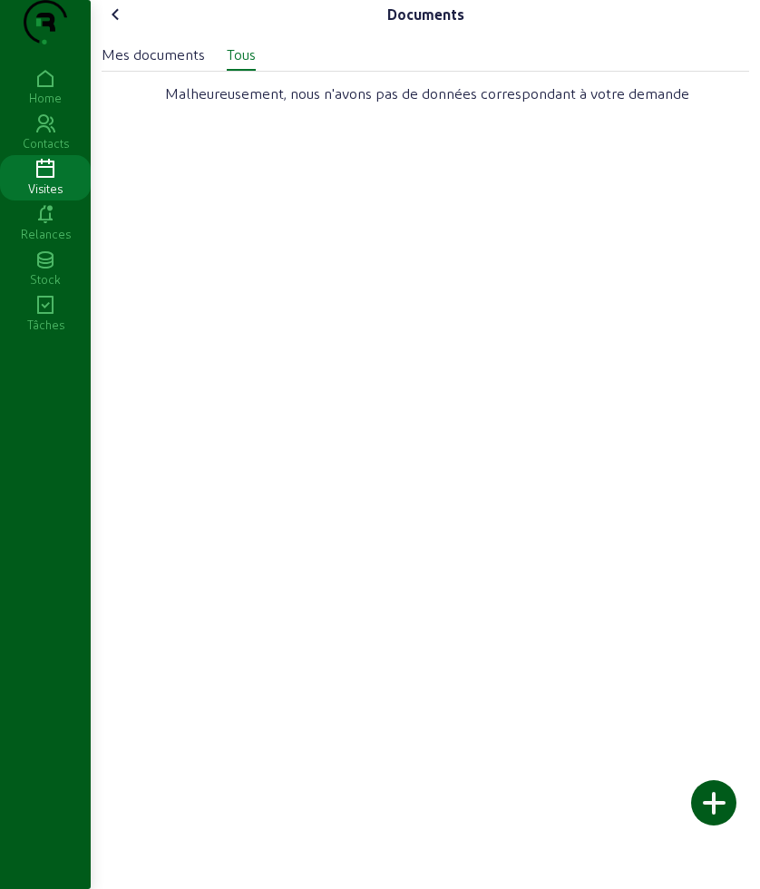
click at [201, 65] on div "Mes documents" at bounding box center [153, 55] width 103 height 22
click at [287, 71] on div "Mes documents Tous" at bounding box center [426, 50] width 648 height 42
click at [251, 65] on div "Tous" at bounding box center [241, 55] width 29 height 22
click at [124, 25] on icon at bounding box center [116, 15] width 22 height 22
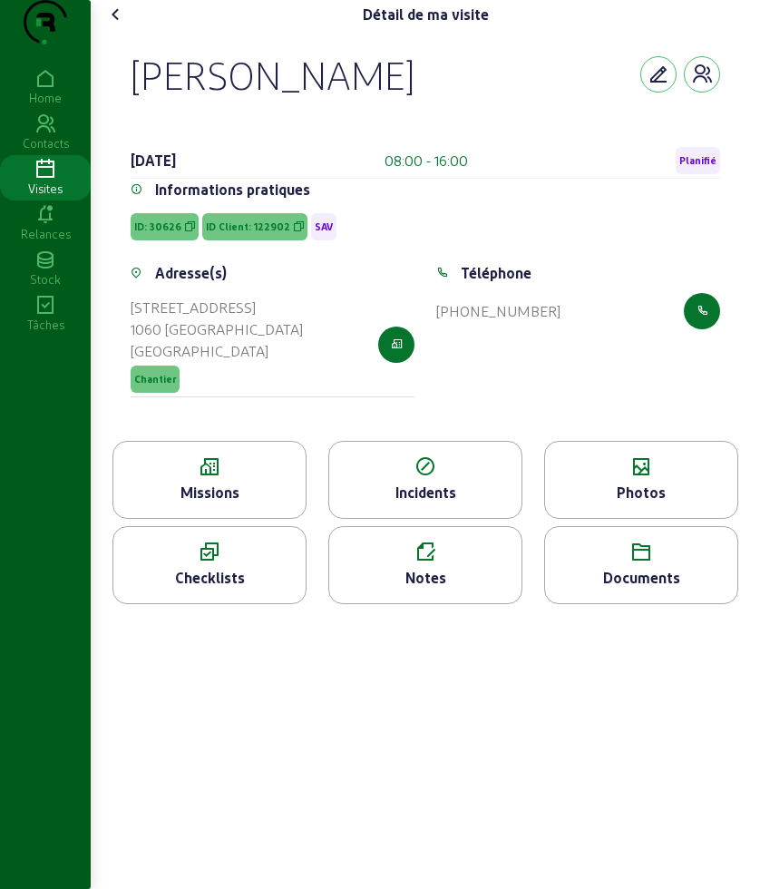
click at [118, 25] on icon at bounding box center [116, 15] width 22 height 22
